Goal: Find specific page/section: Find specific page/section

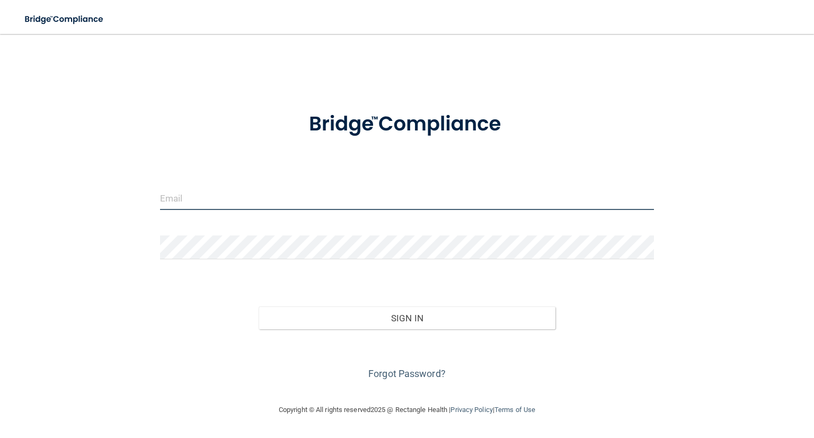
click at [326, 200] on input "email" at bounding box center [407, 198] width 494 height 24
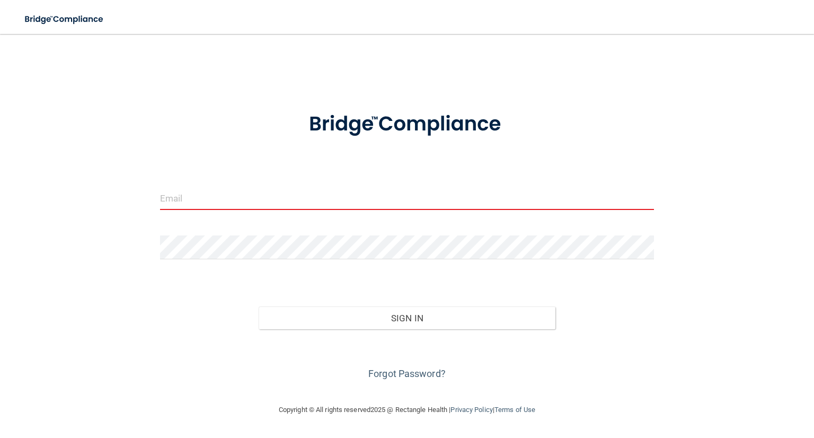
type input "[EMAIL_ADDRESS][DOMAIN_NAME]"
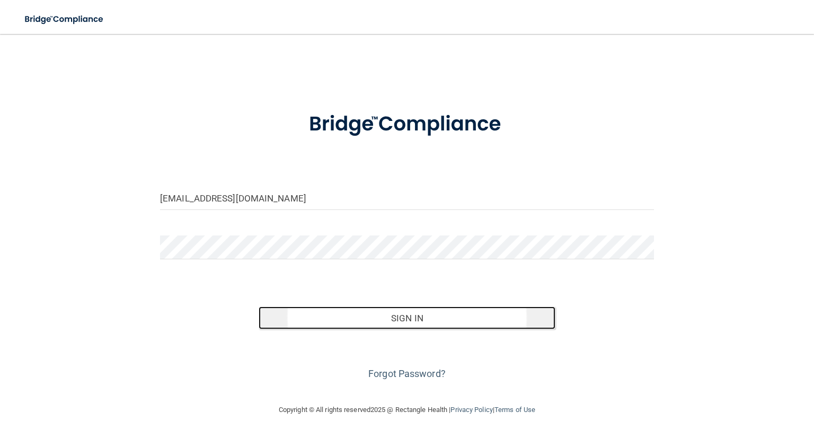
click at [390, 312] on button "Sign In" at bounding box center [407, 317] width 296 height 23
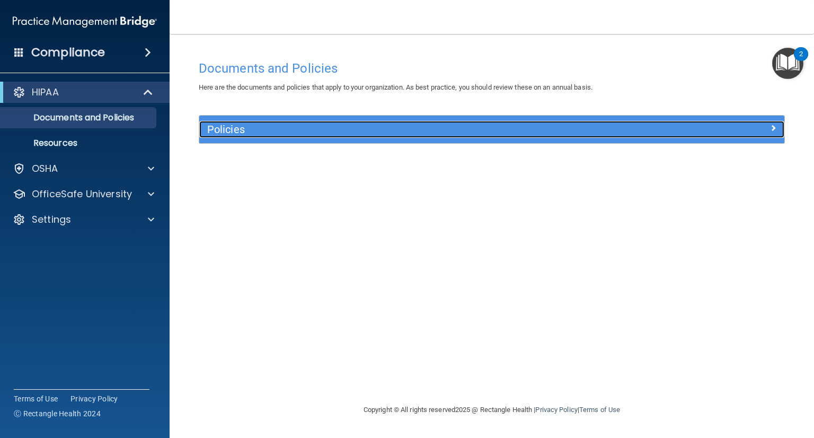
click at [366, 130] on h5 "Policies" at bounding box center [418, 129] width 423 height 12
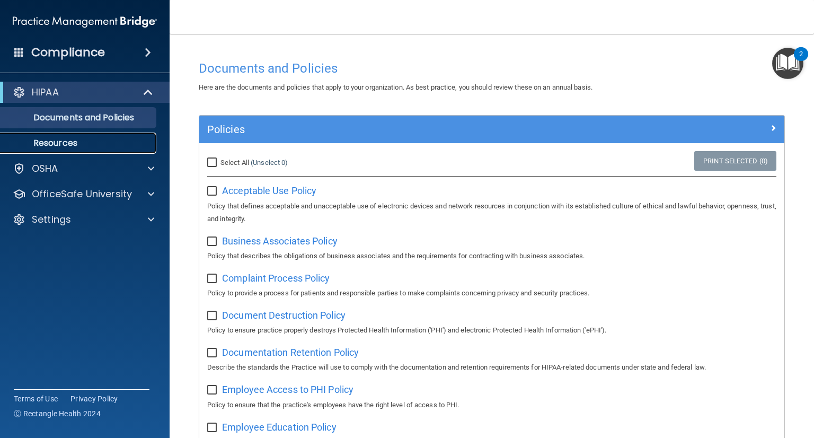
click at [78, 136] on link "Resources" at bounding box center [72, 142] width 167 height 21
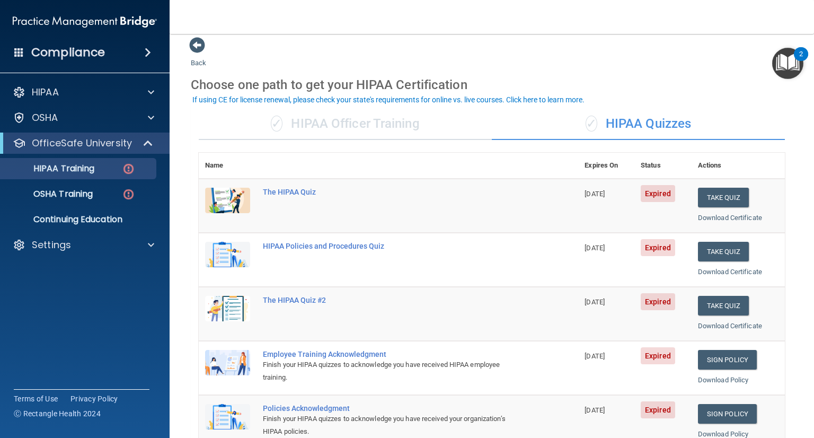
scroll to position [8, 0]
